Goal: Information Seeking & Learning: Learn about a topic

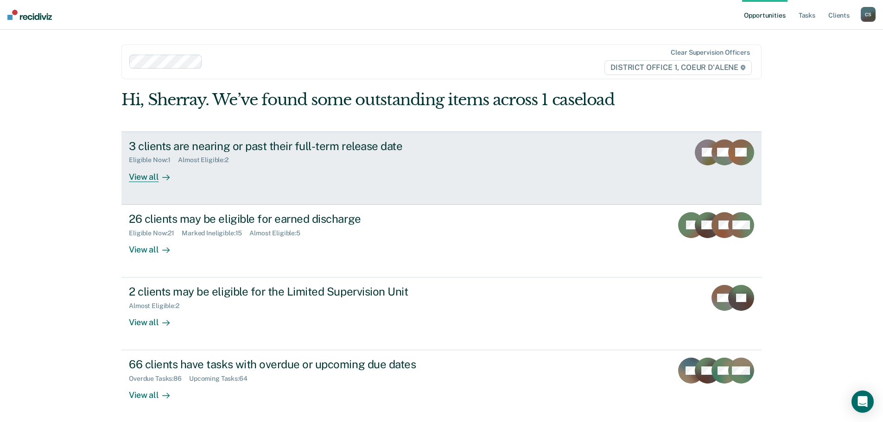
click at [392, 172] on div "3 clients are nearing or past their full-term release date Eligible Now : 1 Alm…" at bounding box center [303, 161] width 348 height 43
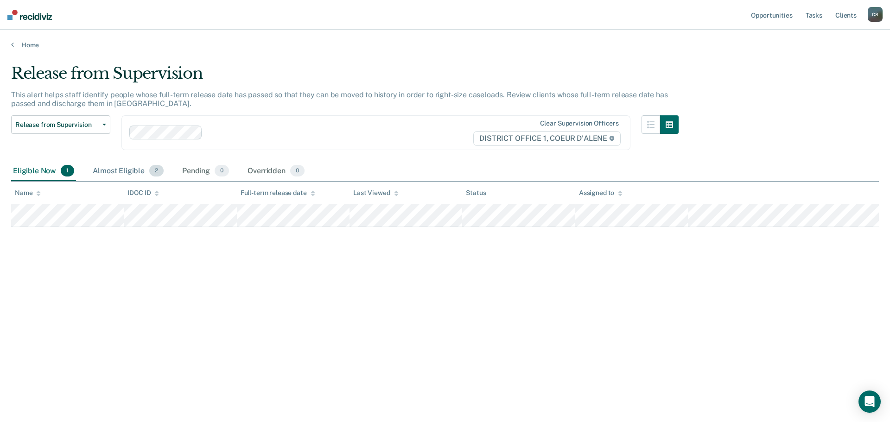
click at [121, 168] on div "Almost Eligible 2" at bounding box center [128, 171] width 75 height 20
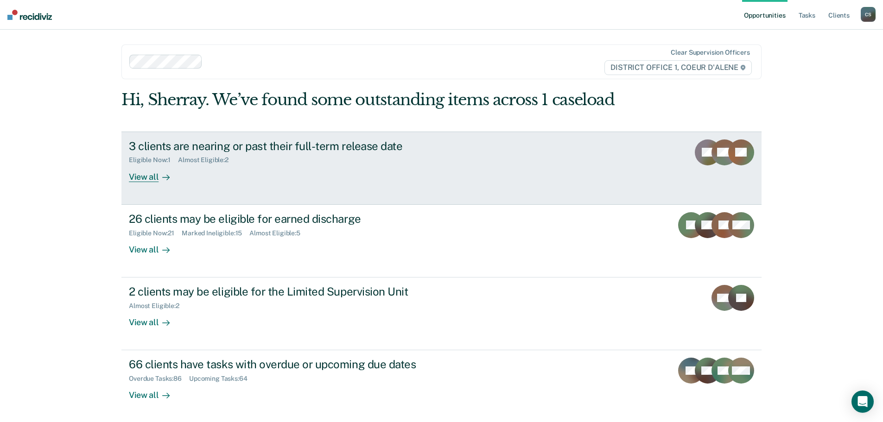
click at [315, 177] on div "3 clients are nearing or past their full-term release date Eligible Now : 1 Alm…" at bounding box center [303, 161] width 348 height 43
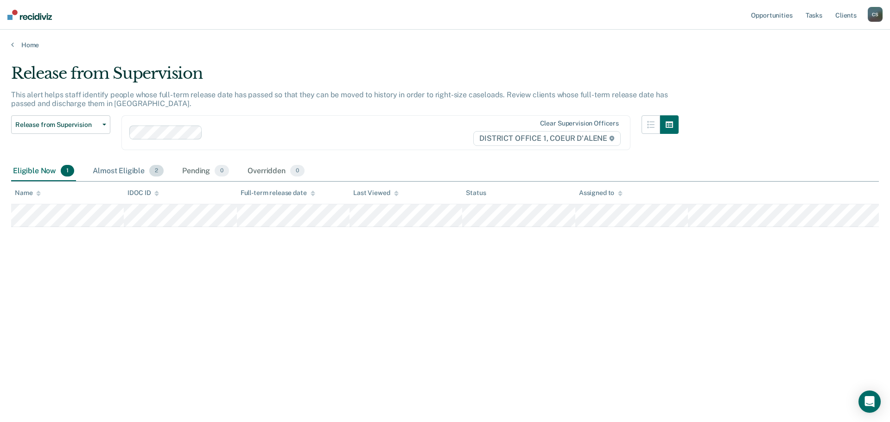
click at [131, 167] on div "Almost Eligible 2" at bounding box center [128, 171] width 75 height 20
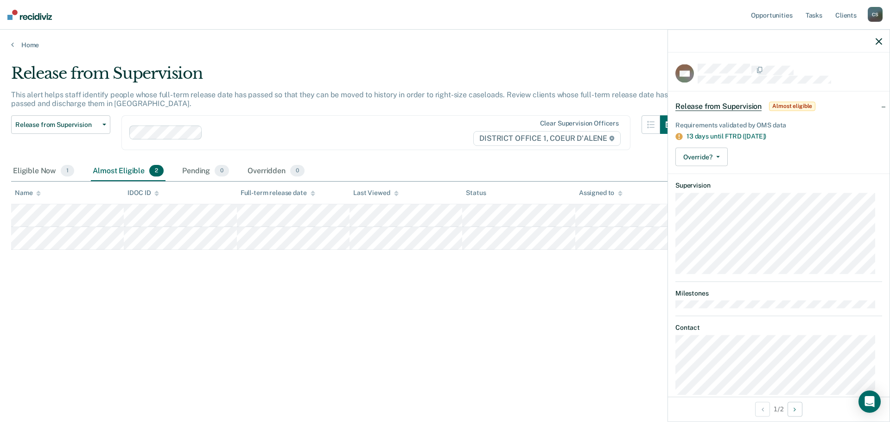
click at [878, 40] on icon "button" at bounding box center [879, 41] width 6 height 6
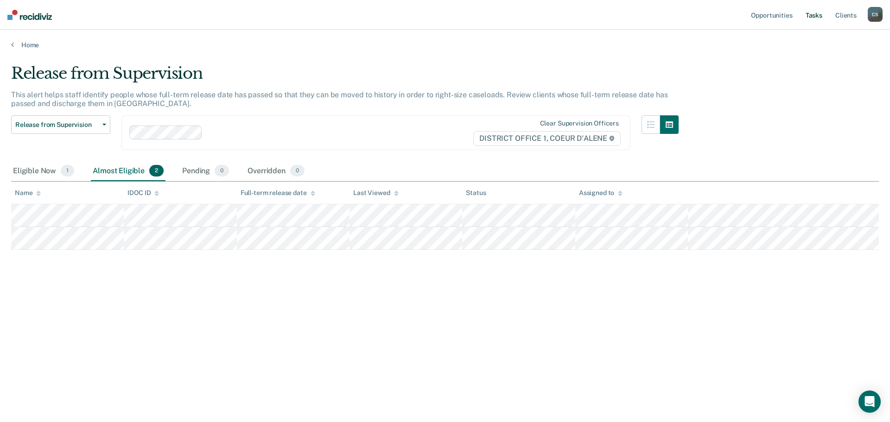
click at [805, 17] on link "Tasks" at bounding box center [814, 15] width 20 height 30
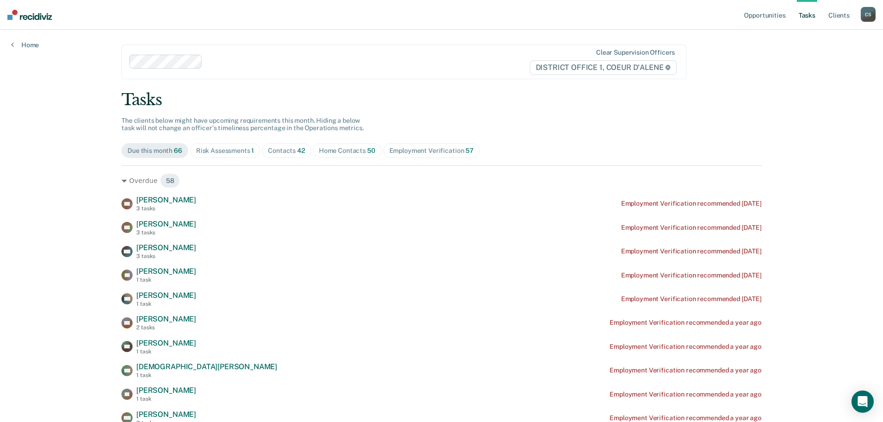
click at [278, 153] on div "Contacts 42" at bounding box center [286, 151] width 37 height 8
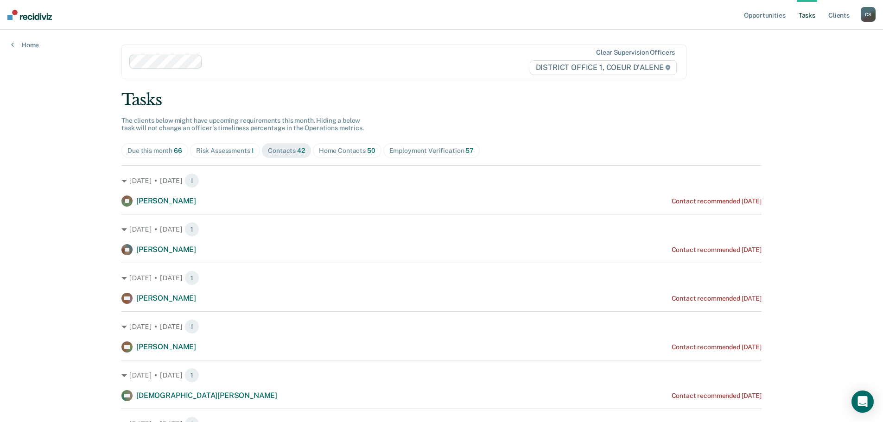
click at [343, 153] on div "Home Contacts 50" at bounding box center [347, 151] width 57 height 8
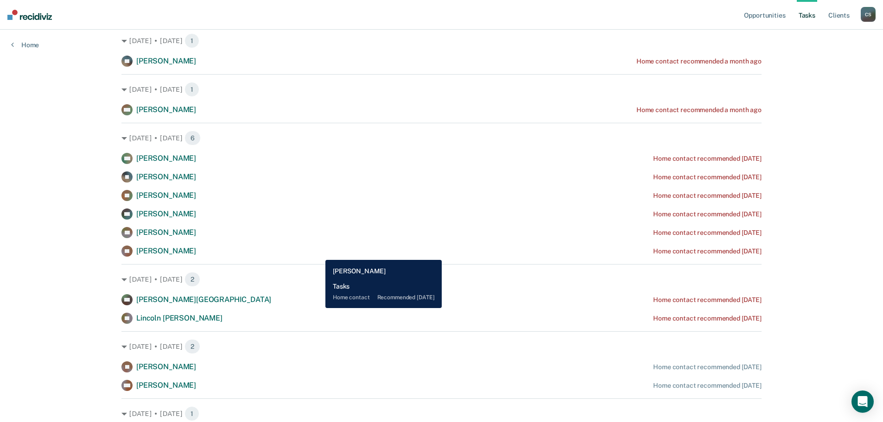
scroll to position [742, 0]
